Goal: Task Accomplishment & Management: Use online tool/utility

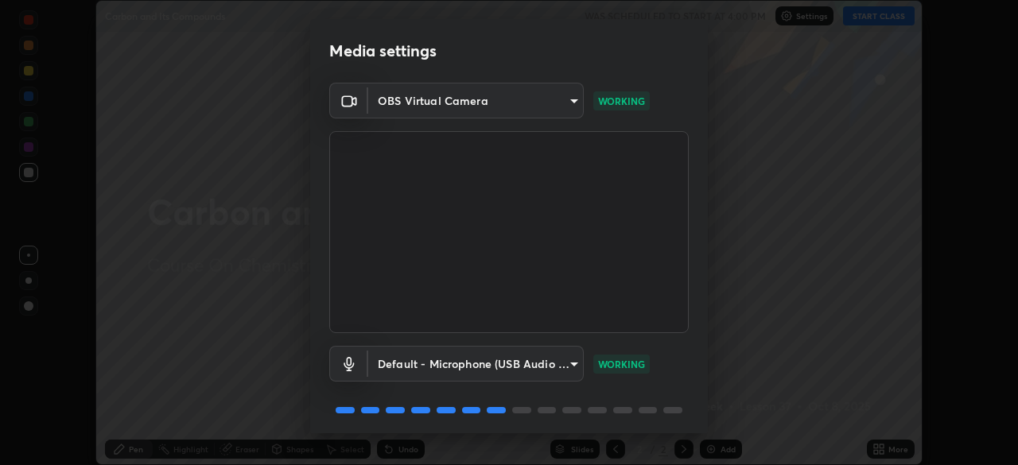
scroll to position [56, 0]
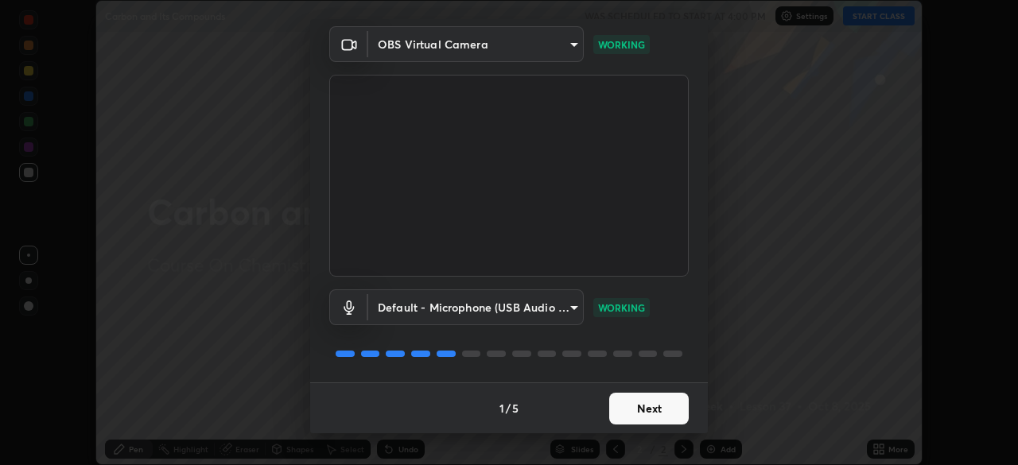
click at [640, 408] on button "Next" at bounding box center [649, 409] width 80 height 32
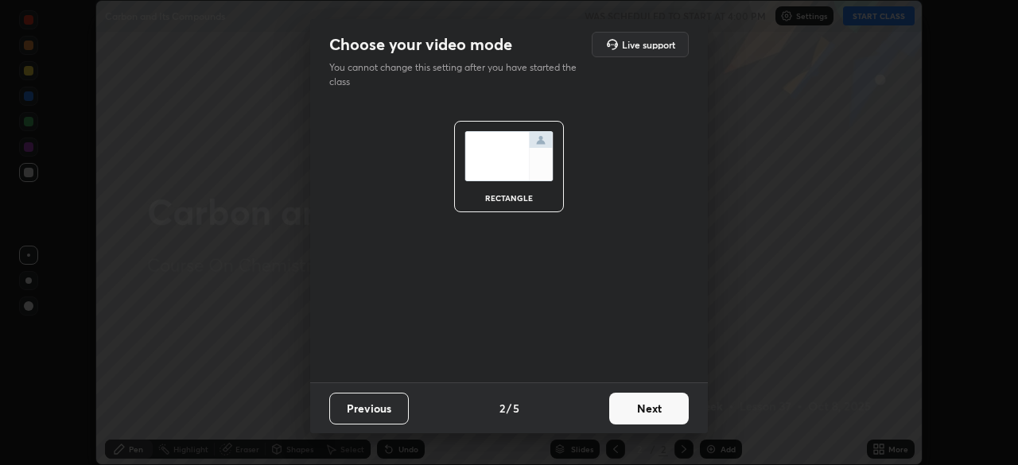
click at [641, 413] on button "Next" at bounding box center [649, 409] width 80 height 32
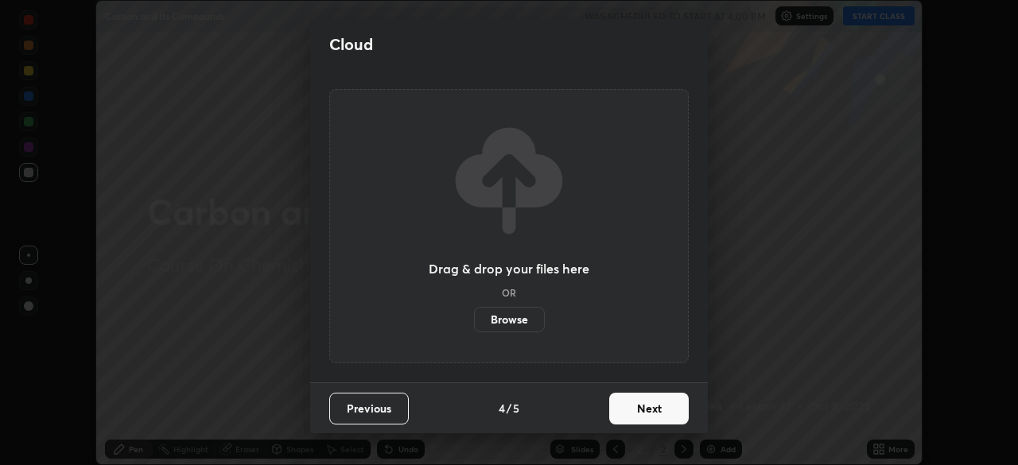
click at [643, 408] on button "Next" at bounding box center [649, 409] width 80 height 32
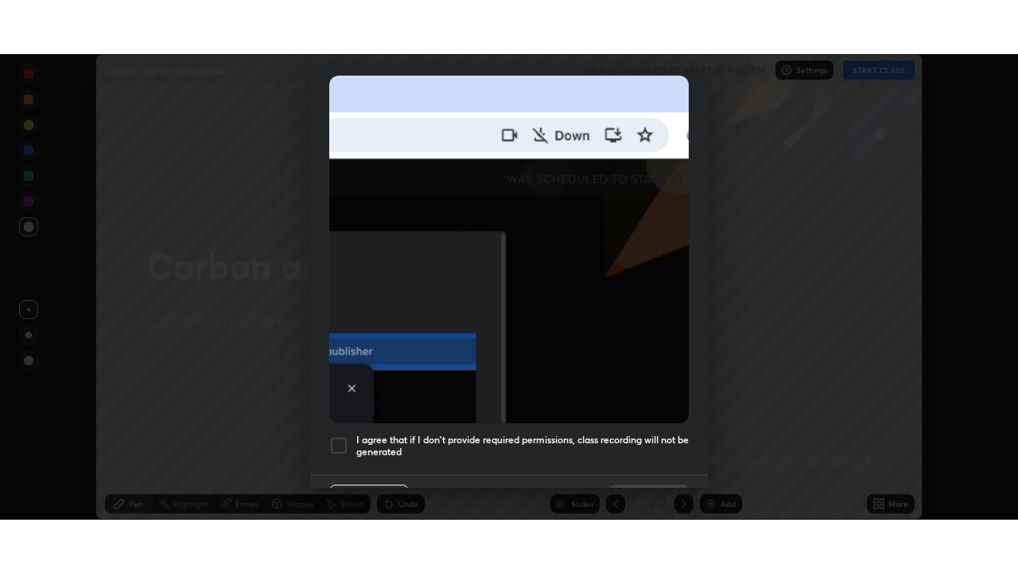
scroll to position [351, 0]
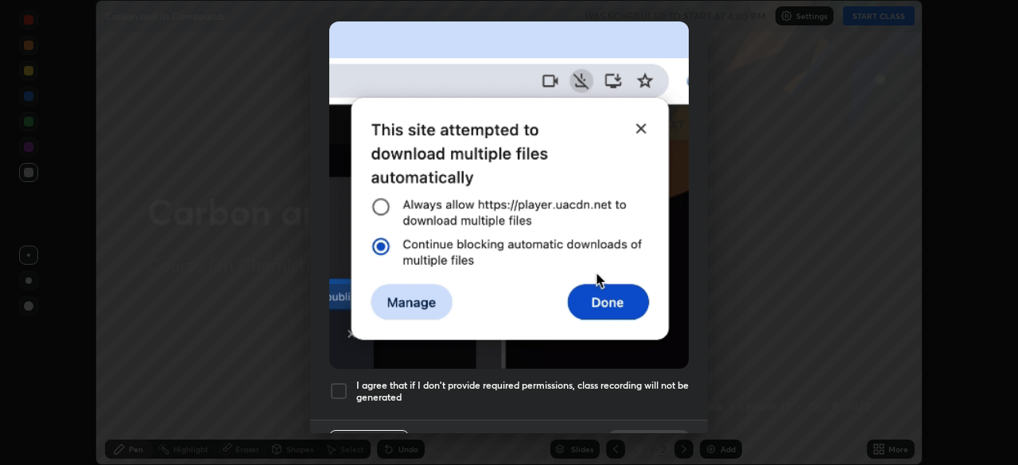
click at [340, 384] on div at bounding box center [338, 391] width 19 height 19
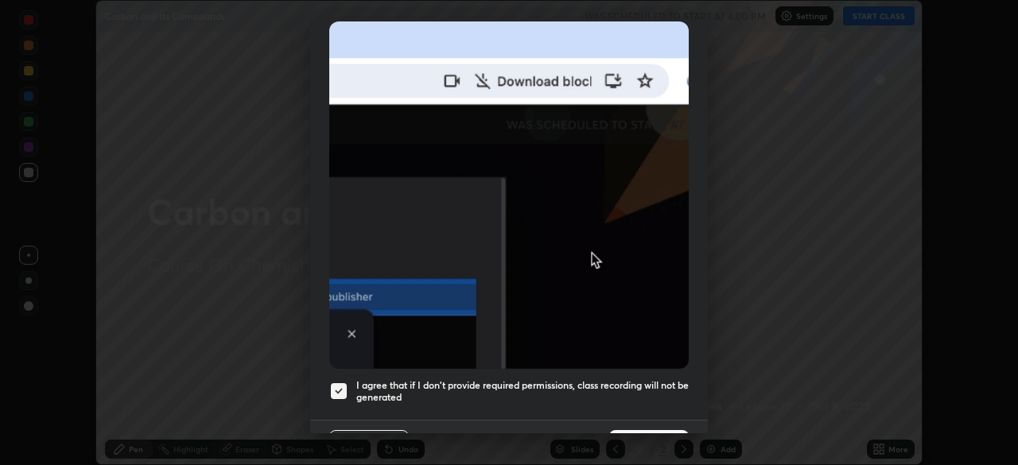
click at [639, 430] on button "Done" at bounding box center [649, 446] width 80 height 32
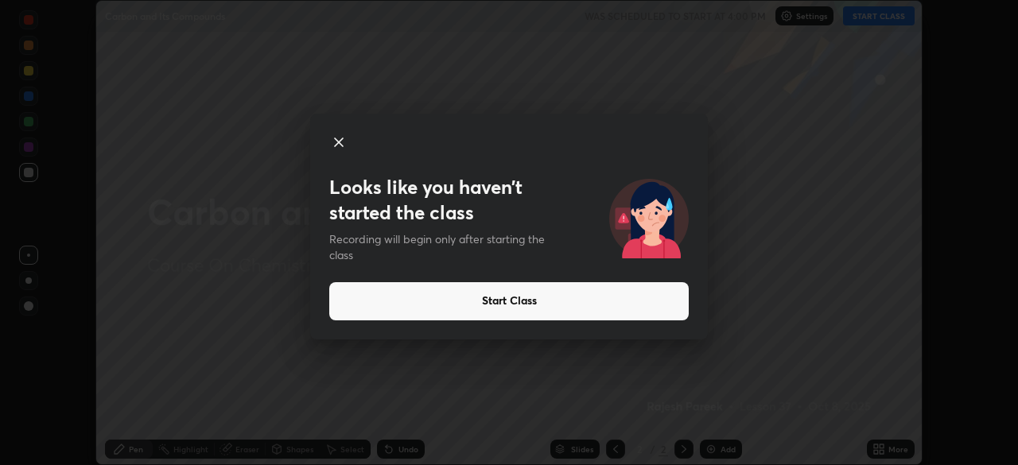
click at [534, 303] on button "Start Class" at bounding box center [508, 301] width 359 height 38
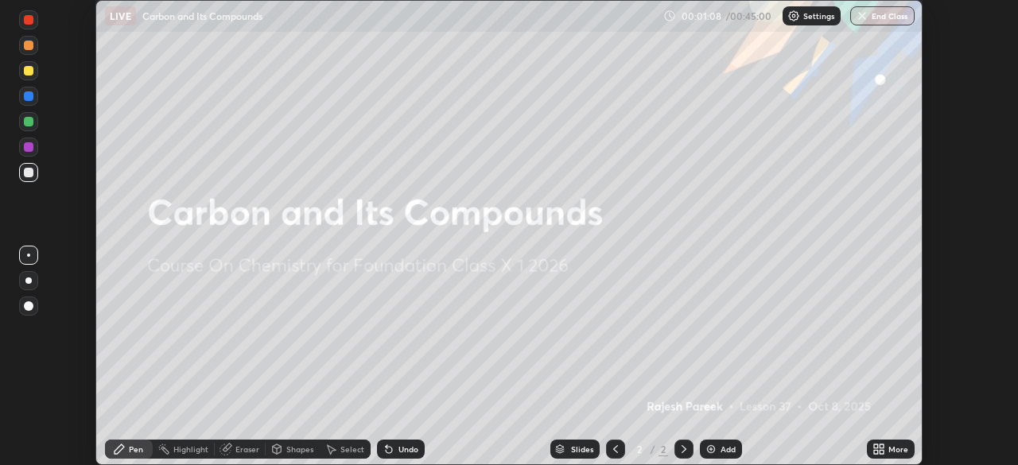
click at [707, 447] on img at bounding box center [711, 449] width 13 height 13
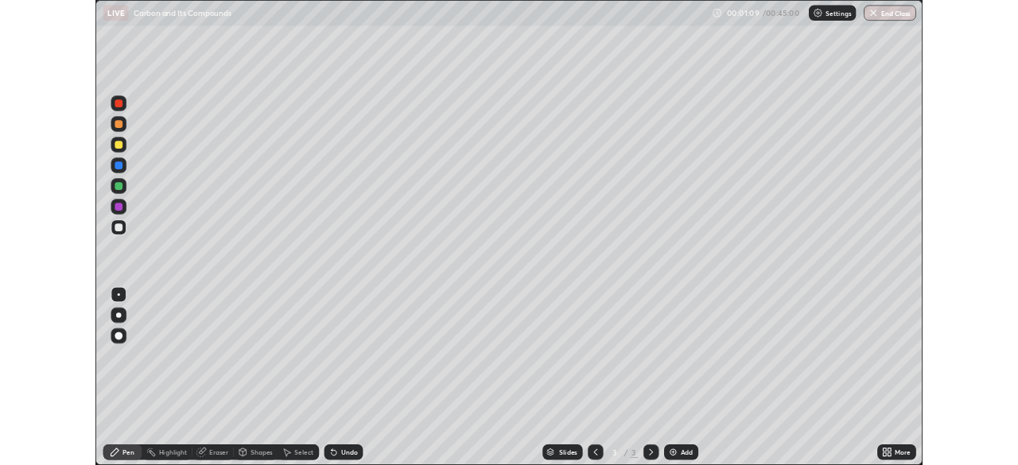
scroll to position [573, 1018]
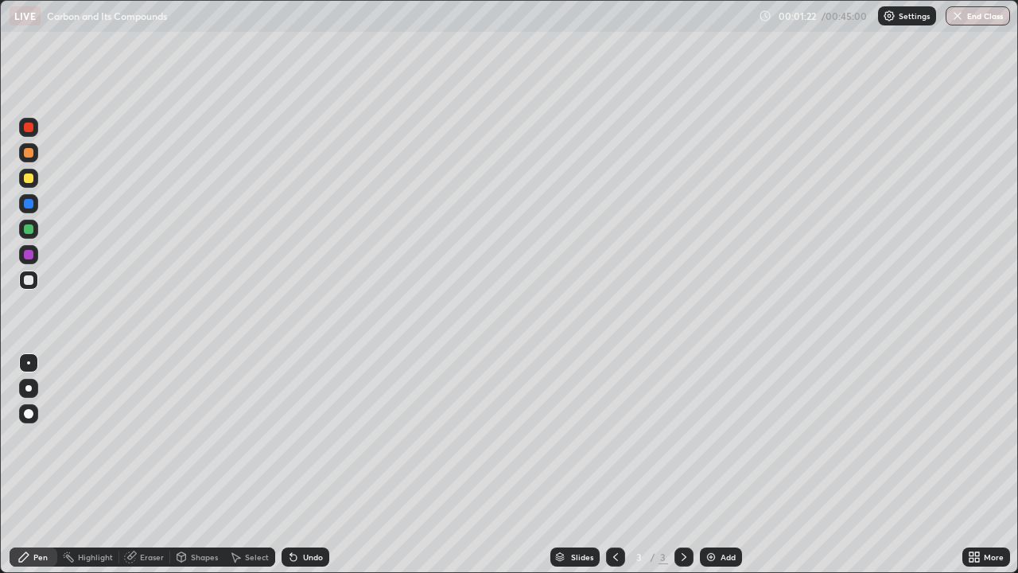
click at [29, 388] on div at bounding box center [28, 388] width 6 height 6
click at [30, 153] on div at bounding box center [29, 153] width 10 height 10
click at [26, 388] on div at bounding box center [28, 388] width 6 height 6
click at [152, 464] on div "Eraser" at bounding box center [152, 557] width 24 height 8
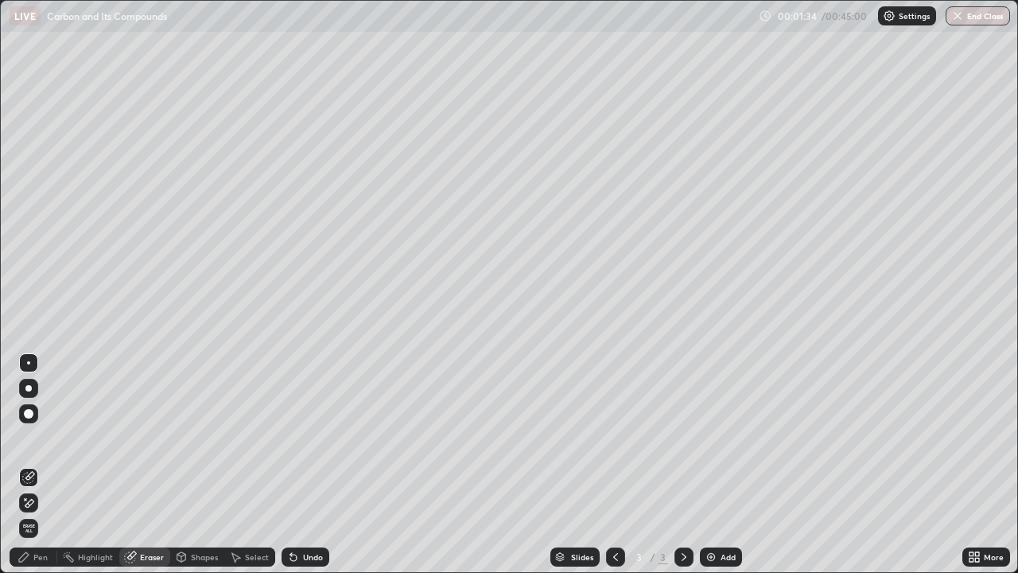
click at [30, 464] on span "Erase all" at bounding box center [28, 528] width 17 height 10
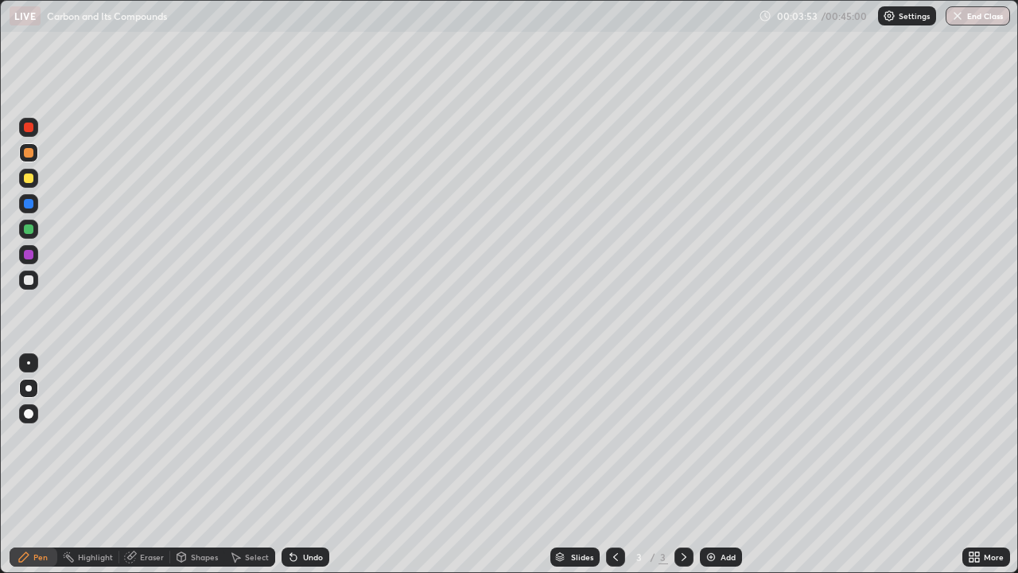
click at [297, 464] on div "Undo" at bounding box center [306, 556] width 48 height 19
click at [311, 464] on div "Undo" at bounding box center [313, 557] width 20 height 8
click at [308, 464] on div "Undo" at bounding box center [313, 557] width 20 height 8
click at [307, 464] on div "Undo" at bounding box center [313, 557] width 20 height 8
click at [308, 464] on div "Undo" at bounding box center [313, 557] width 20 height 8
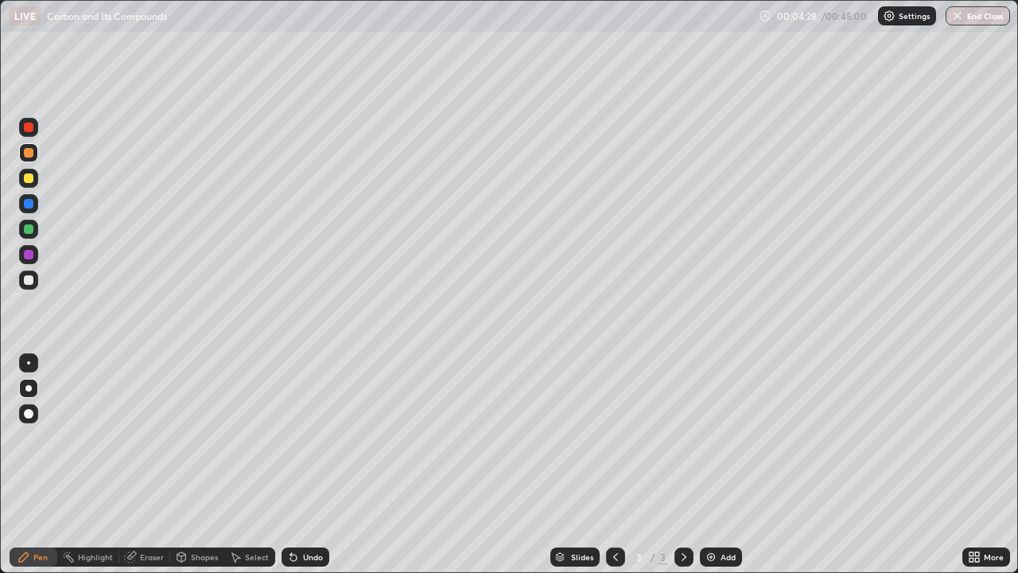
click at [307, 464] on div "Undo" at bounding box center [313, 557] width 20 height 8
click at [304, 464] on div "Undo" at bounding box center [313, 557] width 20 height 8
click at [303, 464] on div "Undo" at bounding box center [313, 557] width 20 height 8
click at [299, 464] on div "Undo" at bounding box center [306, 556] width 48 height 19
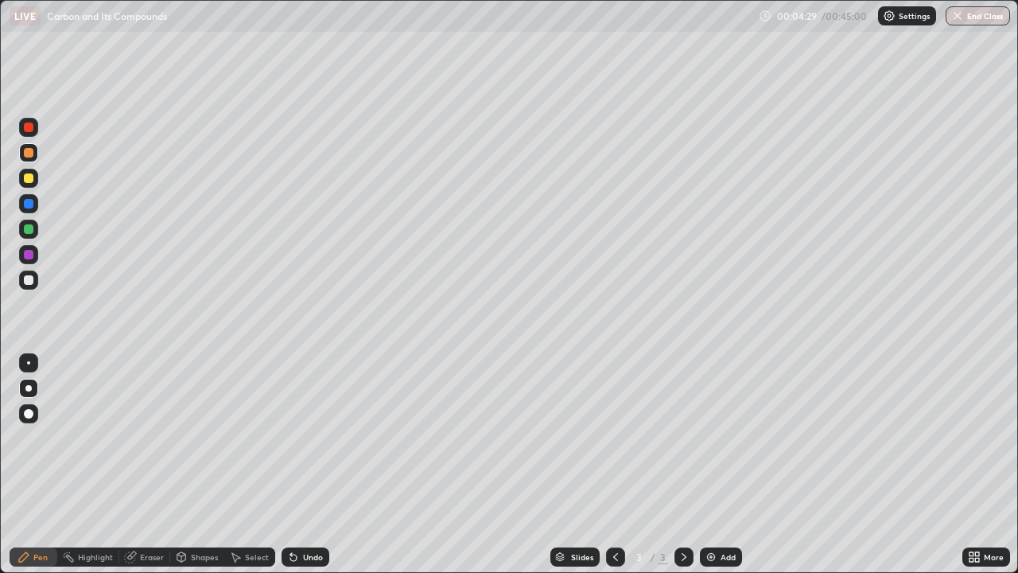
click at [299, 464] on div "Undo" at bounding box center [306, 556] width 48 height 19
click at [304, 464] on div "Undo" at bounding box center [313, 557] width 20 height 8
click at [306, 464] on div "Undo" at bounding box center [313, 557] width 20 height 8
click at [308, 464] on div "Undo" at bounding box center [313, 557] width 20 height 8
click at [138, 464] on div "Eraser" at bounding box center [144, 556] width 51 height 19
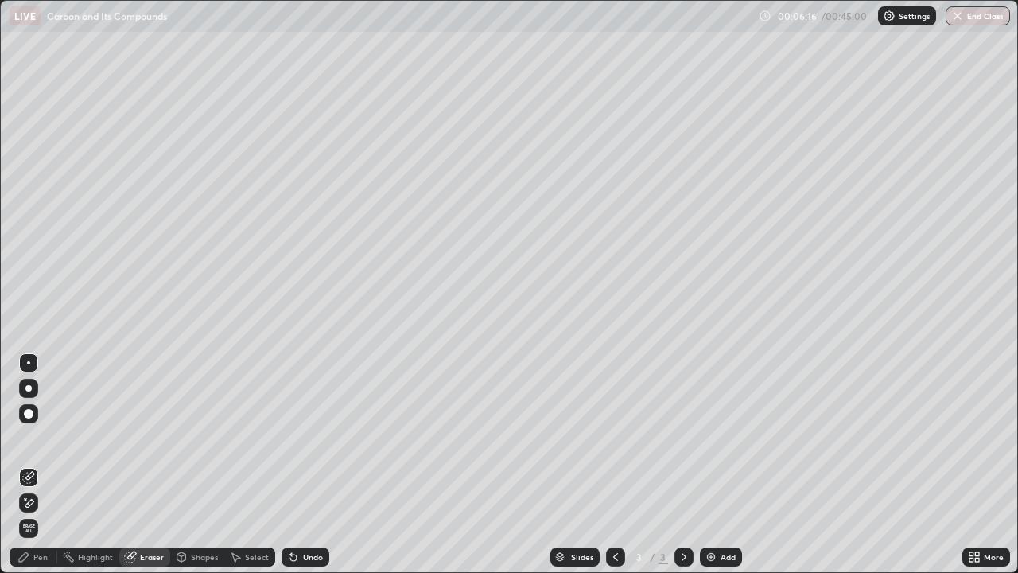
click at [41, 464] on div "Pen" at bounding box center [40, 557] width 14 height 8
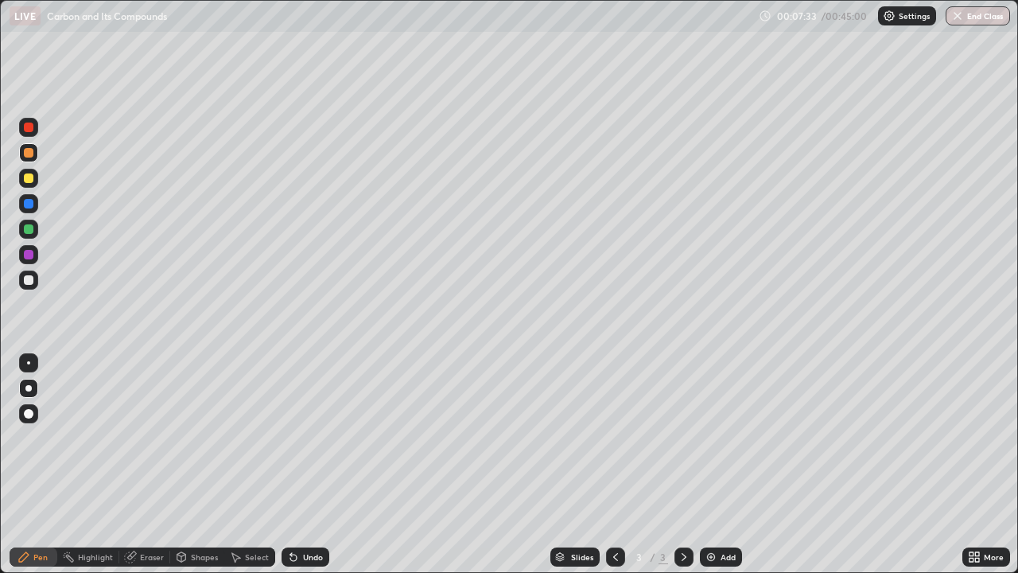
click at [303, 464] on div "Undo" at bounding box center [313, 557] width 20 height 8
click at [28, 229] on div at bounding box center [29, 229] width 10 height 10
click at [713, 464] on img at bounding box center [711, 556] width 13 height 13
click at [612, 464] on icon at bounding box center [615, 556] width 13 height 13
click at [710, 464] on img at bounding box center [711, 556] width 13 height 13
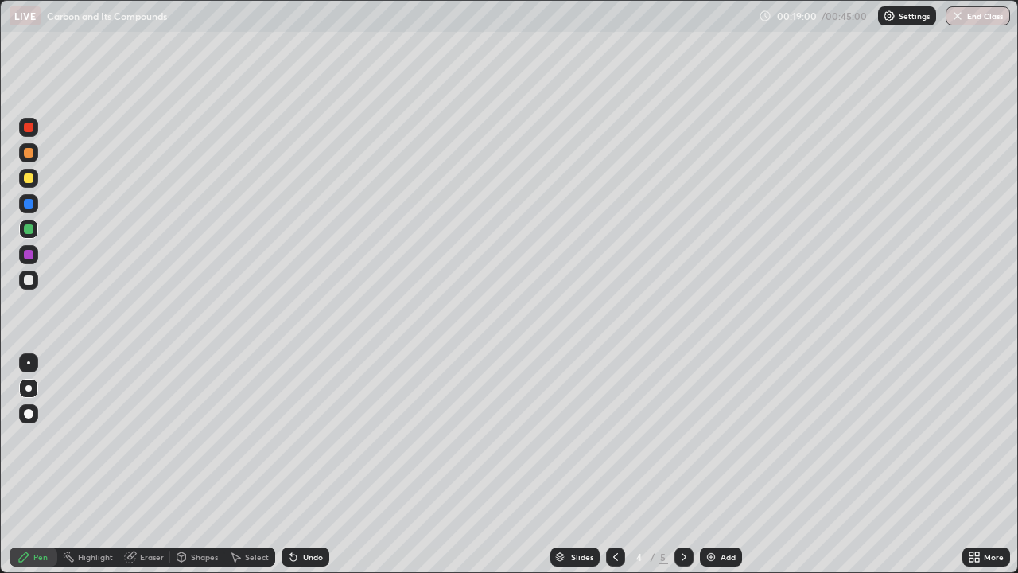
click at [29, 153] on div at bounding box center [29, 153] width 10 height 10
click at [296, 464] on icon at bounding box center [293, 556] width 13 height 13
click at [300, 464] on div "Undo" at bounding box center [306, 556] width 48 height 19
click at [29, 231] on div at bounding box center [29, 229] width 10 height 10
click at [291, 464] on icon at bounding box center [293, 557] width 6 height 6
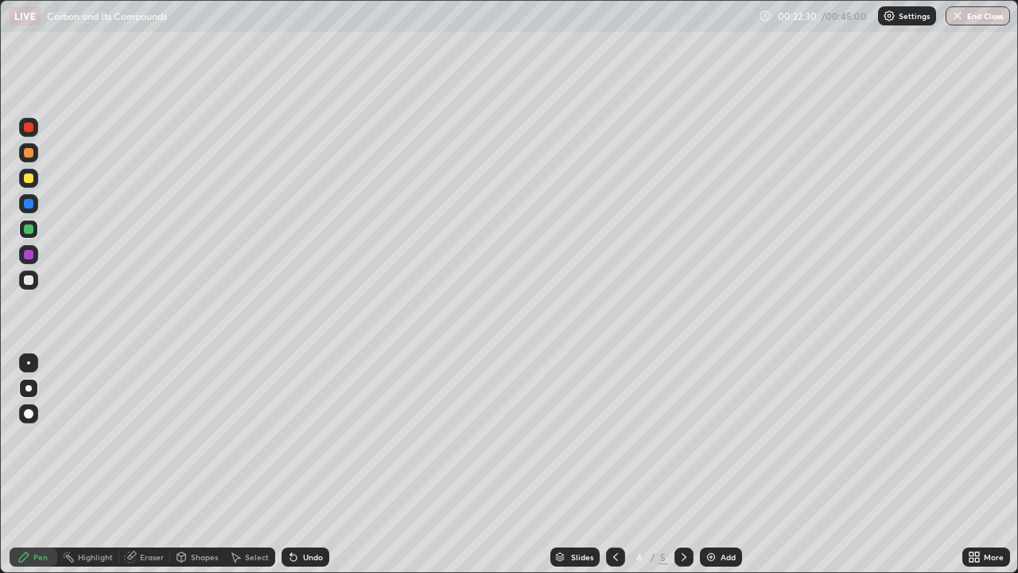
click at [291, 464] on icon at bounding box center [293, 557] width 6 height 6
click at [293, 464] on icon at bounding box center [293, 557] width 6 height 6
click at [297, 464] on div "Undo" at bounding box center [306, 556] width 48 height 19
click at [707, 464] on img at bounding box center [711, 556] width 13 height 13
click at [615, 464] on icon at bounding box center [615, 557] width 5 height 8
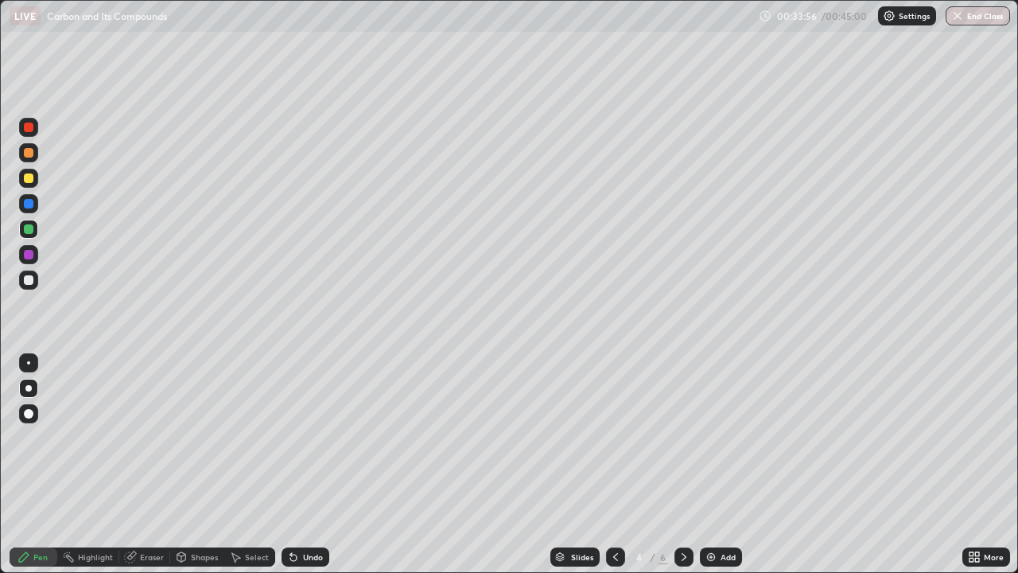
click at [706, 464] on img at bounding box center [711, 556] width 13 height 13
click at [982, 19] on button "End Class" at bounding box center [978, 15] width 63 height 19
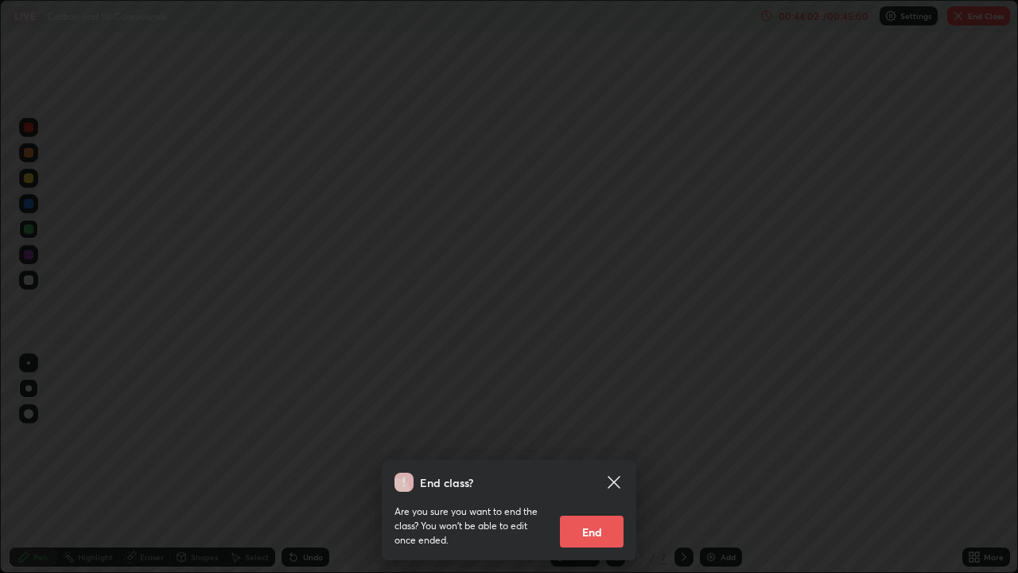
click at [603, 464] on button "End" at bounding box center [592, 531] width 64 height 32
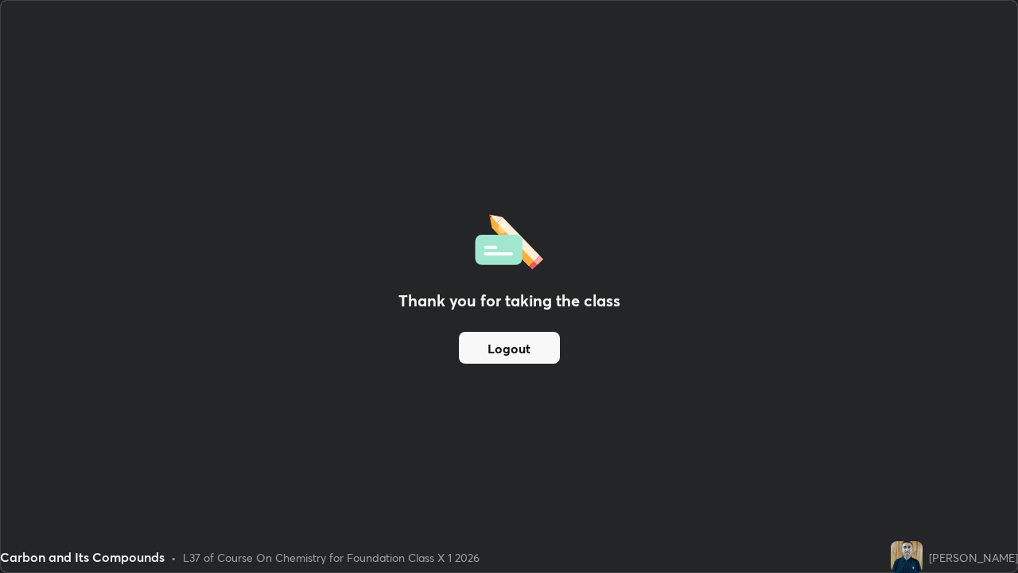
click at [15, 54] on div "Thank you for taking the class Logout" at bounding box center [509, 286] width 1016 height 571
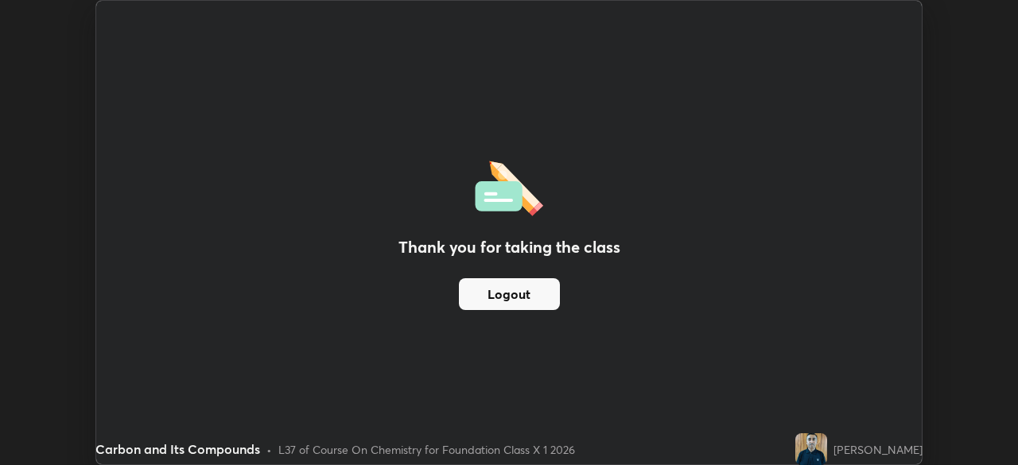
scroll to position [79055, 78502]
